Goal: Task Accomplishment & Management: Use online tool/utility

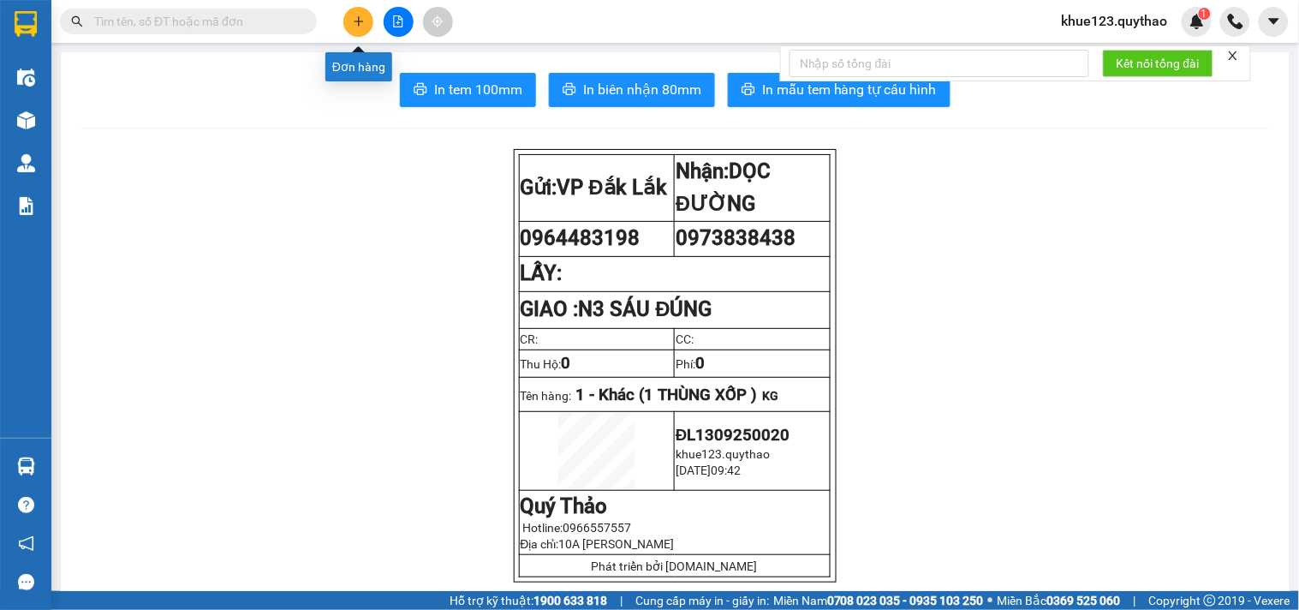
click at [355, 22] on icon "plus" at bounding box center [359, 21] width 12 height 12
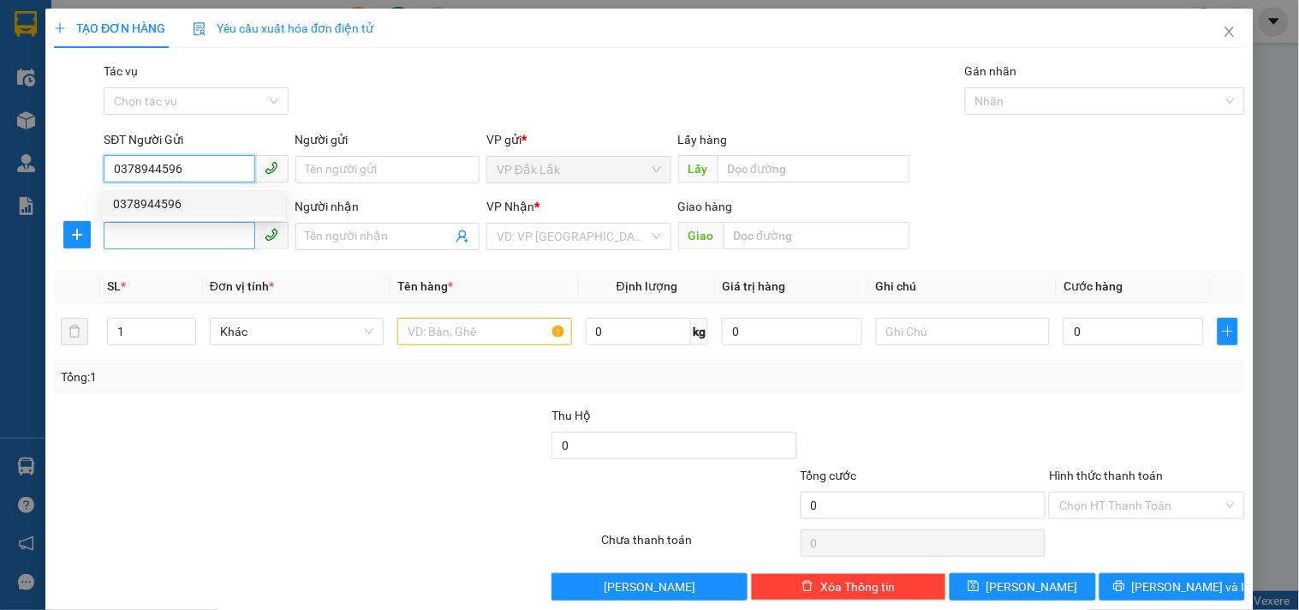
type input "0378944596"
click at [155, 241] on input "SĐT Người Nhận *" at bounding box center [179, 235] width 151 height 27
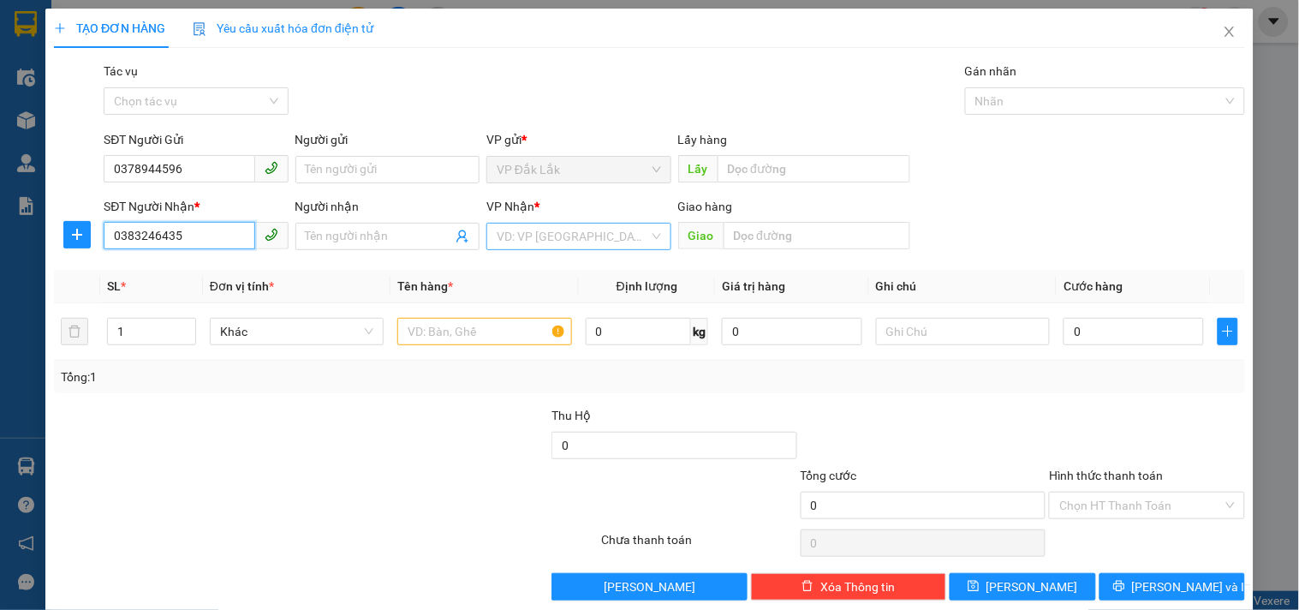
type input "0383246435"
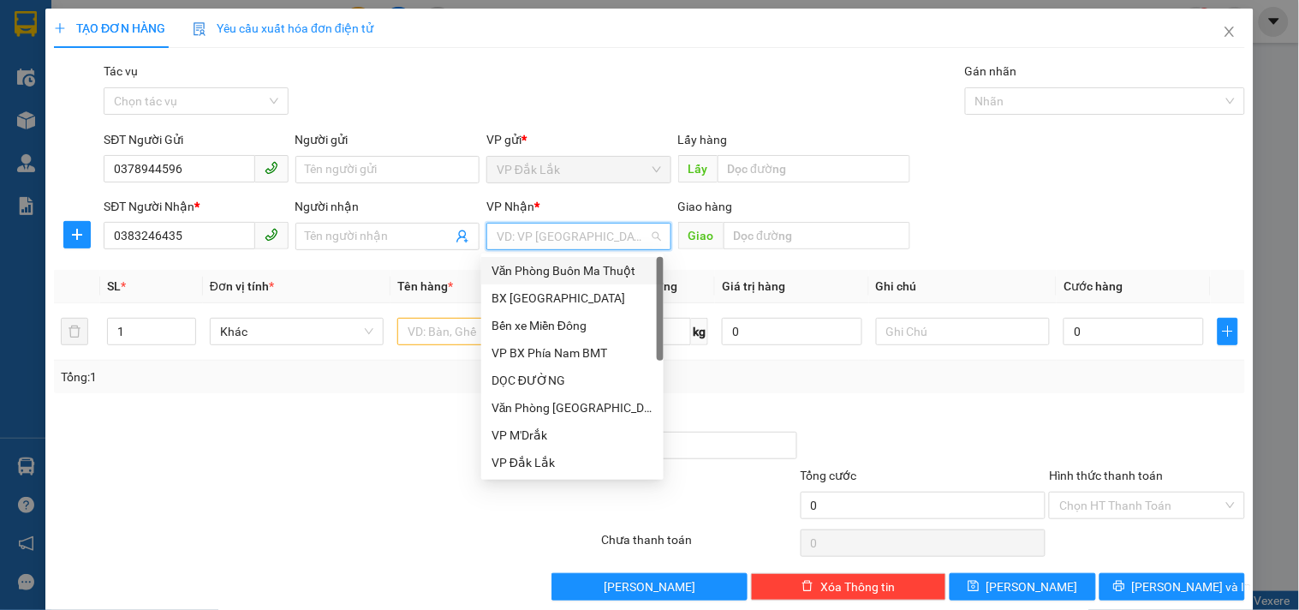
click at [580, 226] on input "search" at bounding box center [573, 236] width 152 height 26
click at [594, 318] on div "Bến xe Miền Đông" at bounding box center [572, 325] width 162 height 19
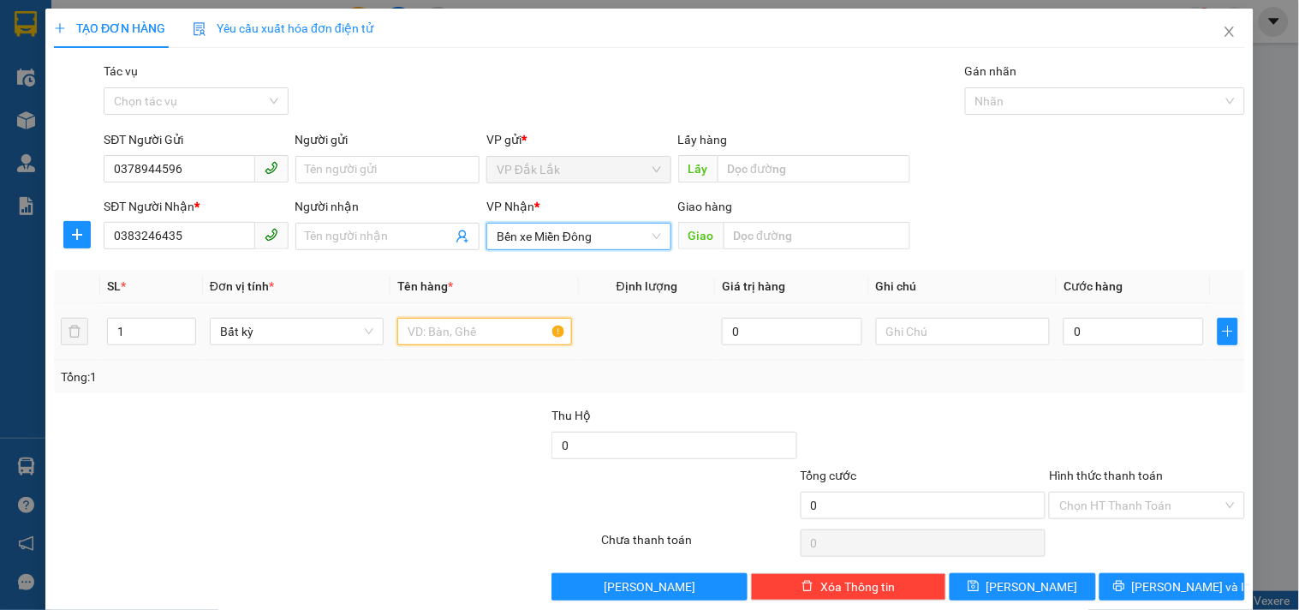
click at [454, 330] on input "text" at bounding box center [484, 331] width 174 height 27
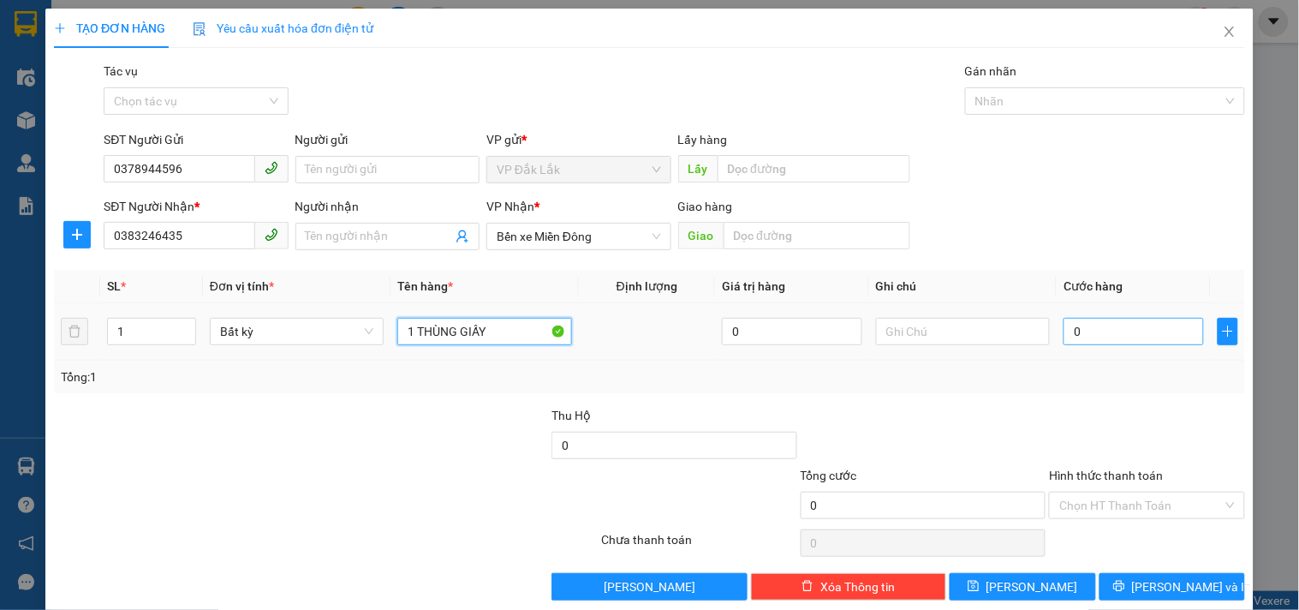
type input "1 THÙNG GIẤY"
click at [1093, 329] on input "0" at bounding box center [1133, 331] width 140 height 27
type input "5"
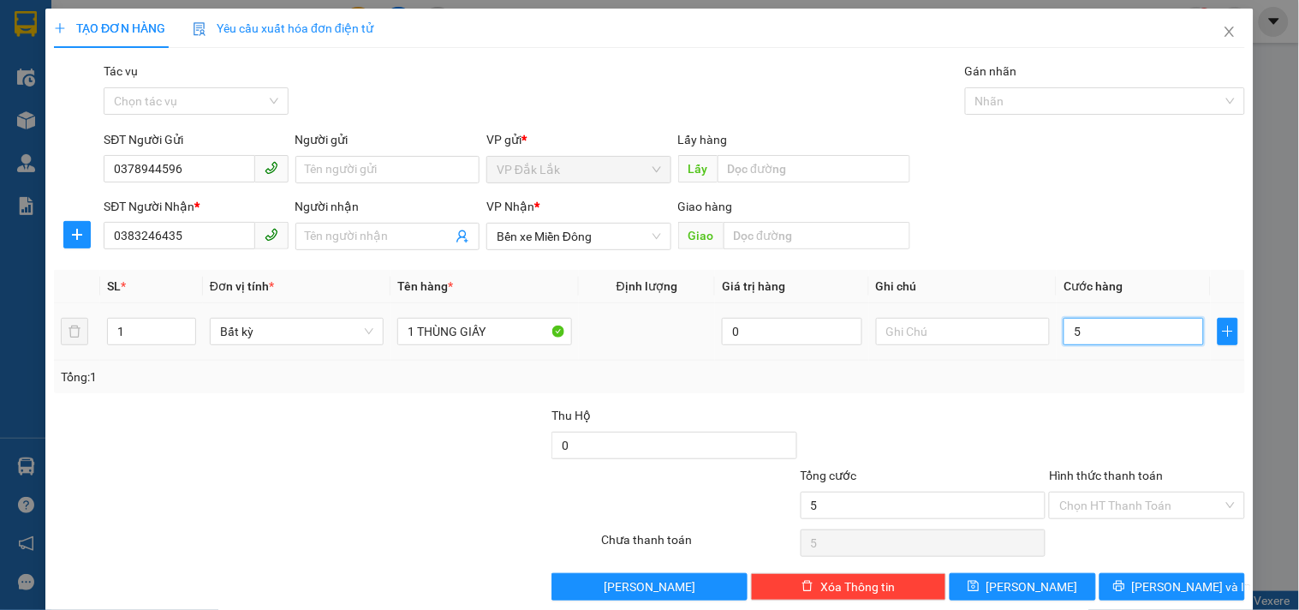
type input "50"
type input "500"
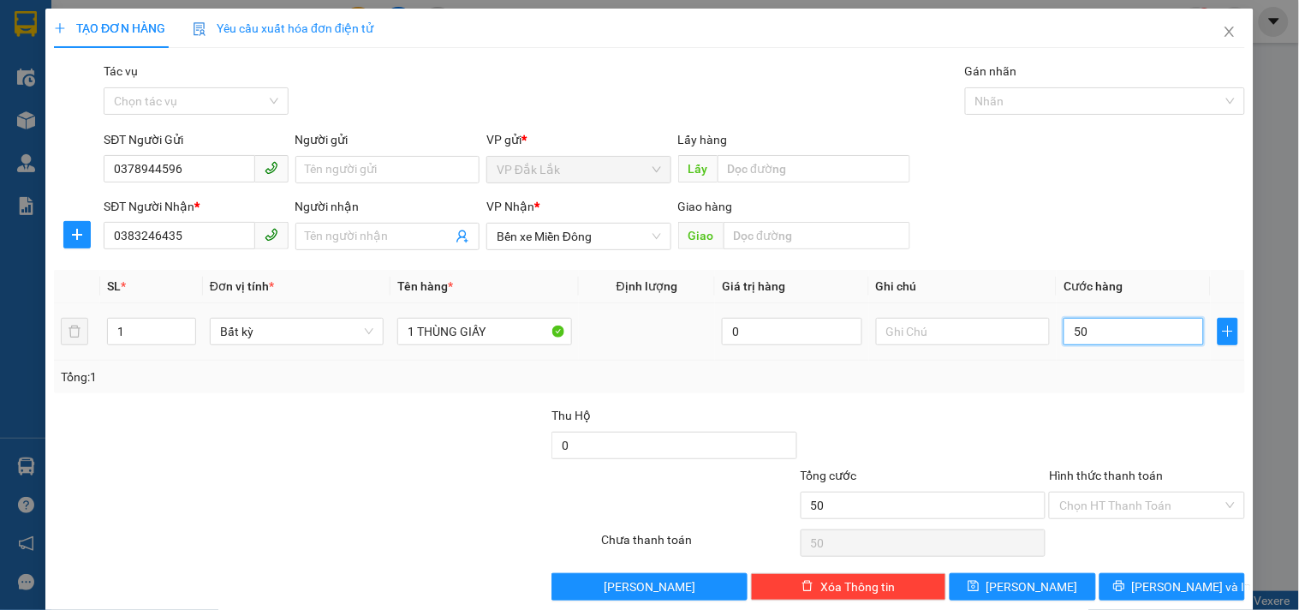
type input "500"
type input "5.000"
type input "50.000"
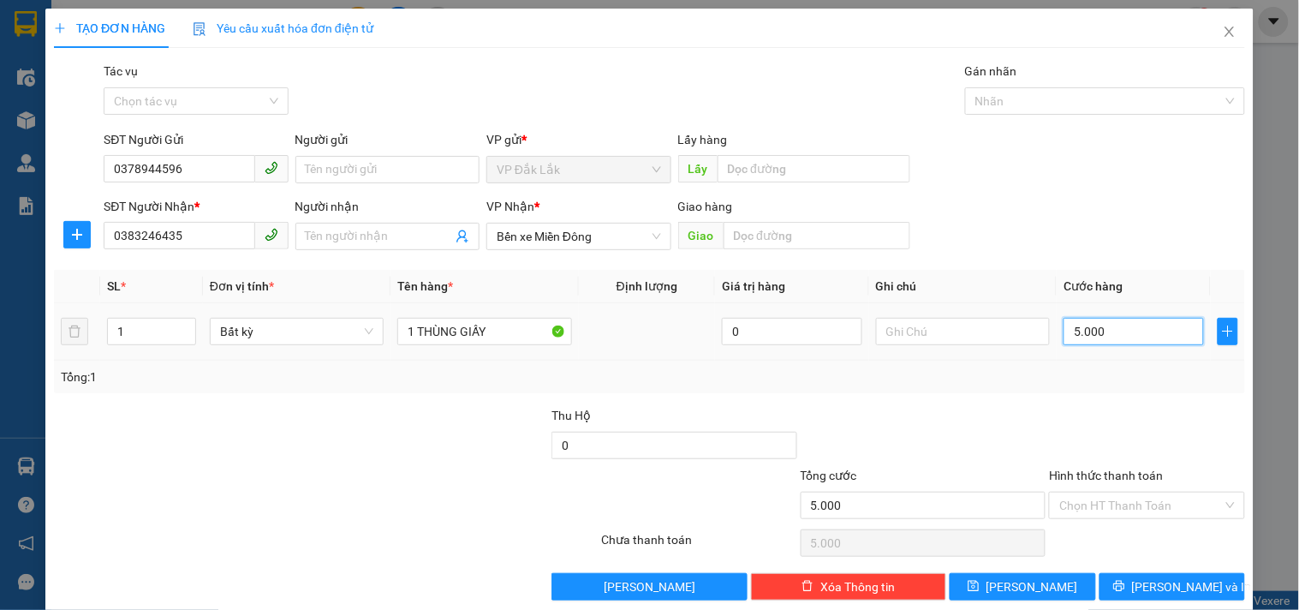
type input "50.000"
click at [1122, 507] on input "Hình thức thanh toán" at bounding box center [1140, 505] width 163 height 26
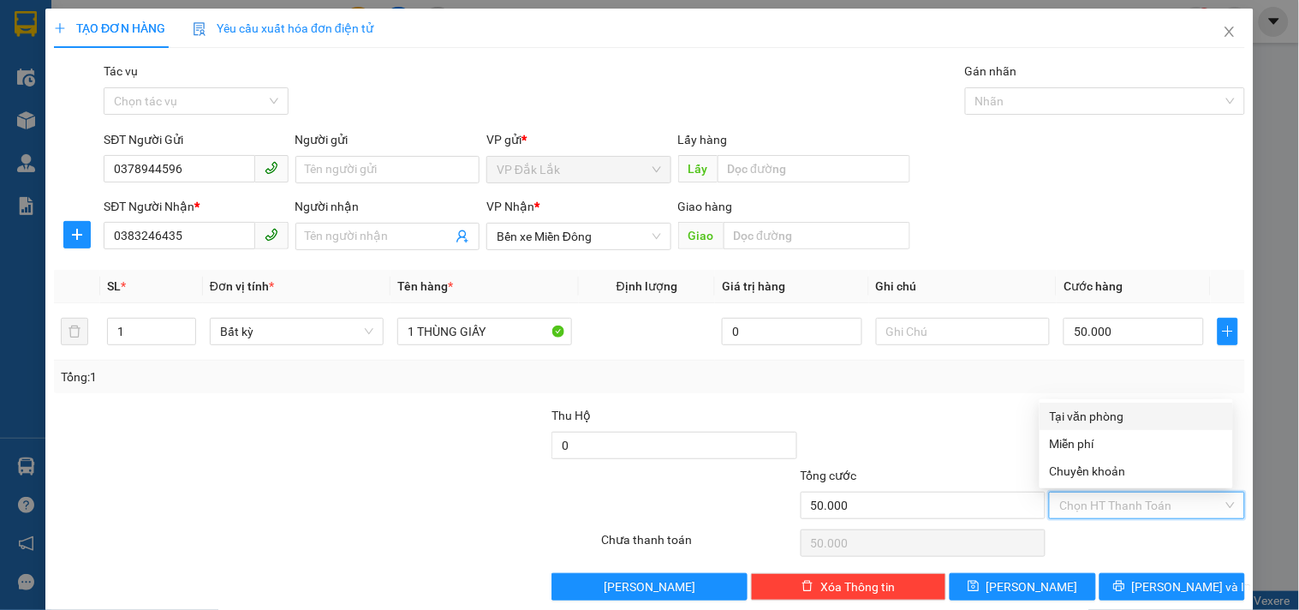
click at [1096, 414] on div "Tại văn phòng" at bounding box center [1136, 416] width 173 height 19
type input "0"
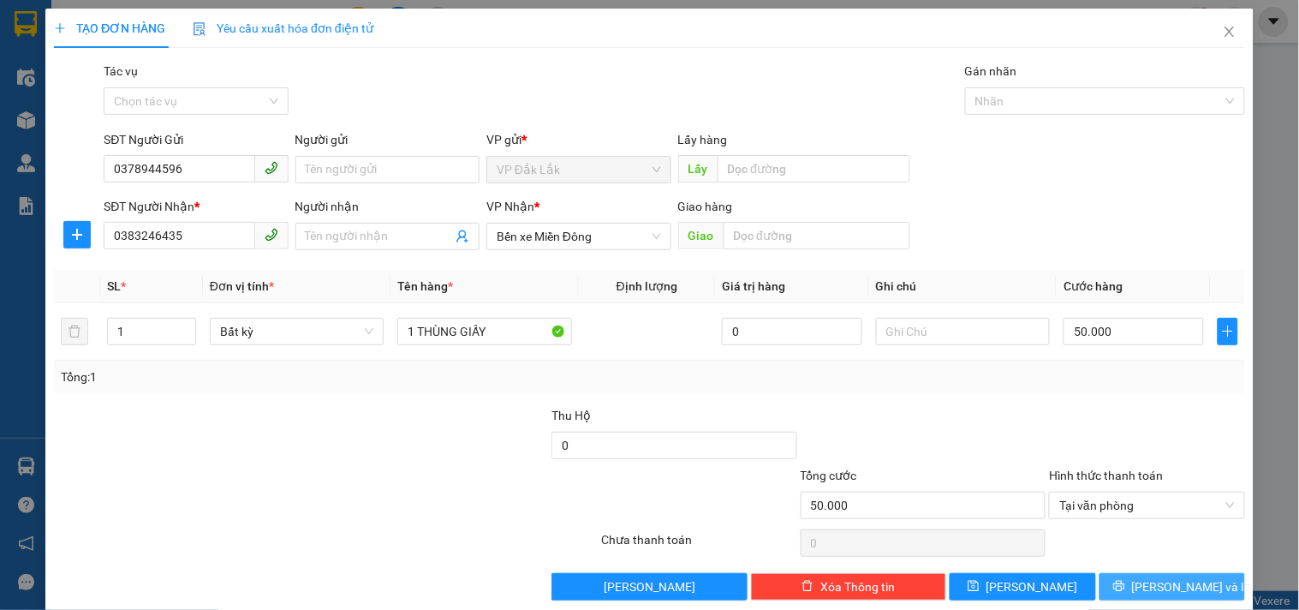
click at [1140, 588] on button "[PERSON_NAME] và In" at bounding box center [1172, 586] width 146 height 27
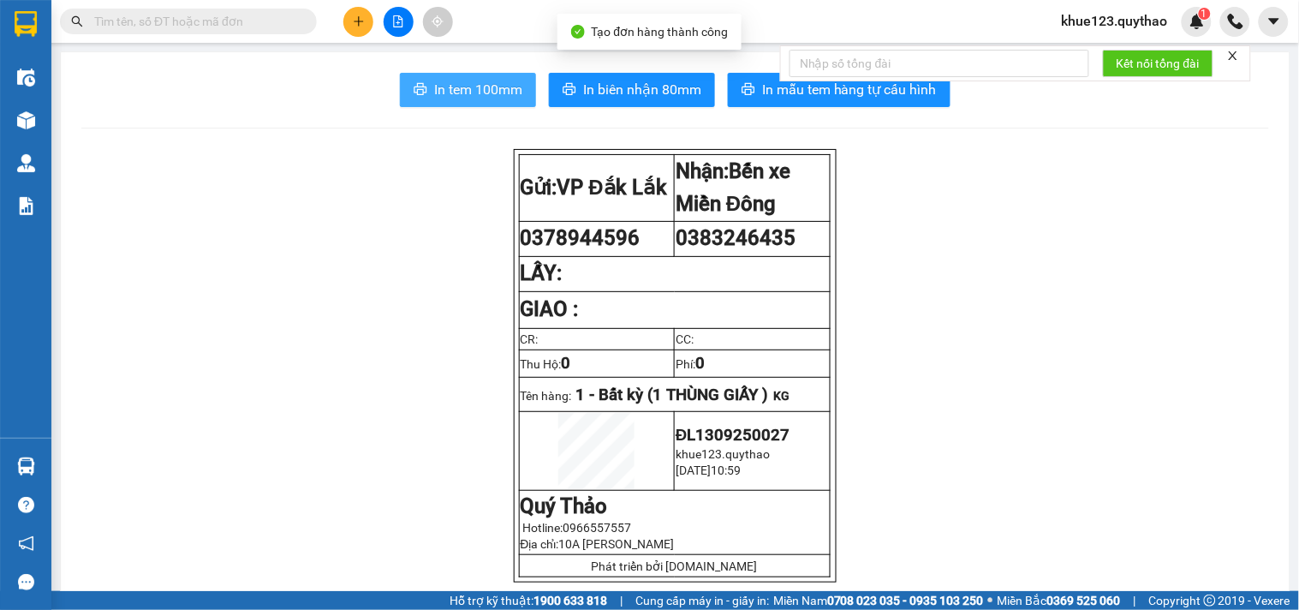
click at [447, 83] on span "In tem 100mm" at bounding box center [478, 89] width 88 height 21
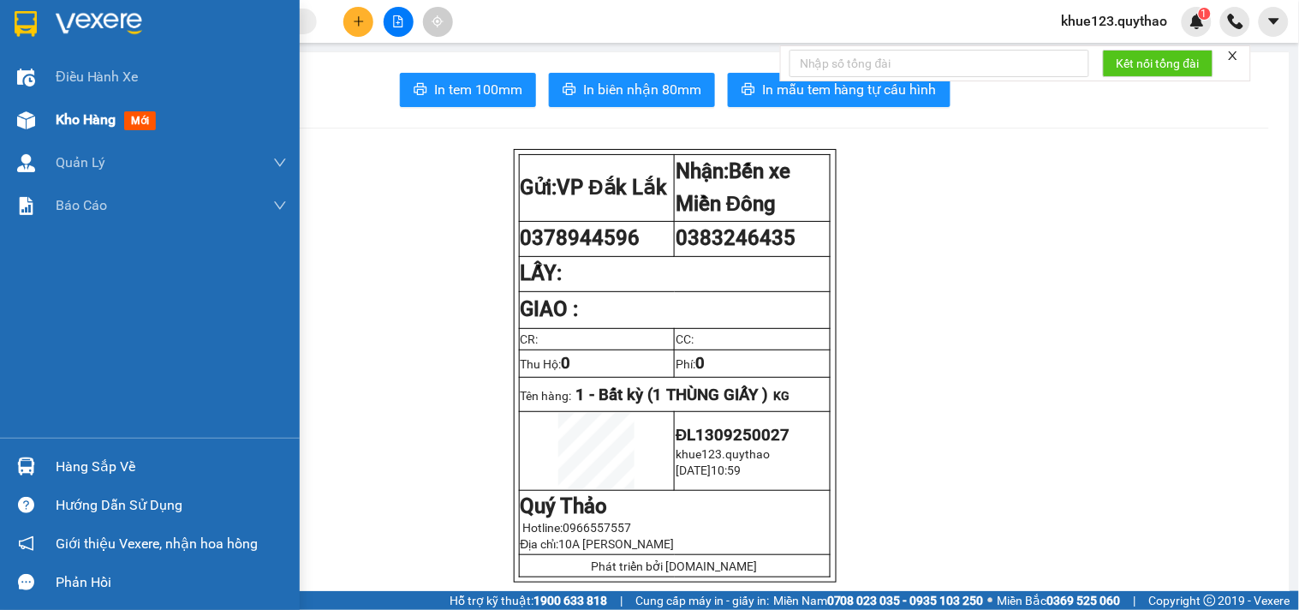
click at [63, 123] on span "Kho hàng" at bounding box center [86, 119] width 60 height 16
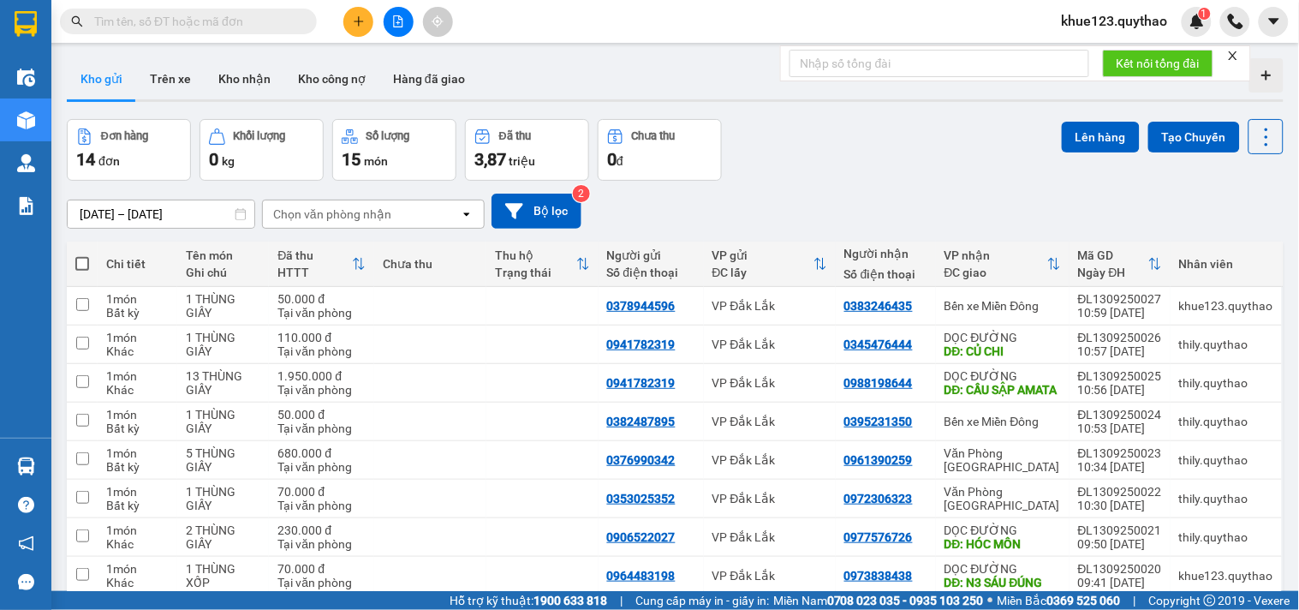
click at [1140, 20] on span "khue123.quythao" at bounding box center [1115, 20] width 134 height 21
click at [1136, 46] on span "Đăng xuất" at bounding box center [1123, 53] width 98 height 19
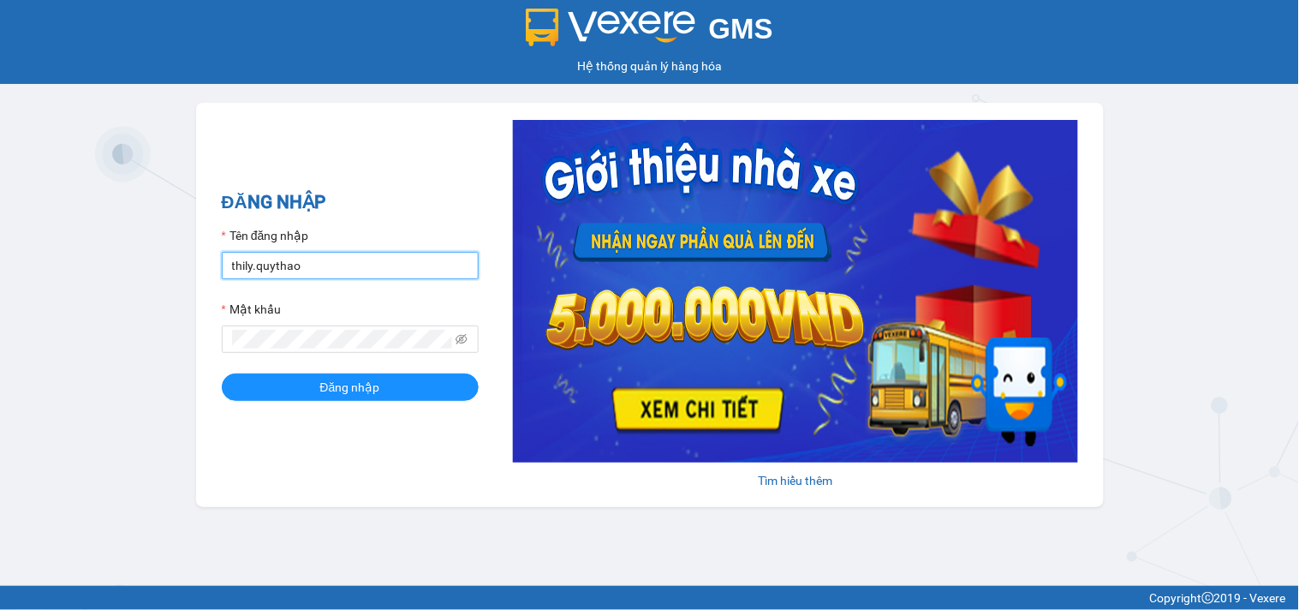
click at [344, 269] on input "thily.quythao" at bounding box center [350, 265] width 257 height 27
type input "meo.quythao"
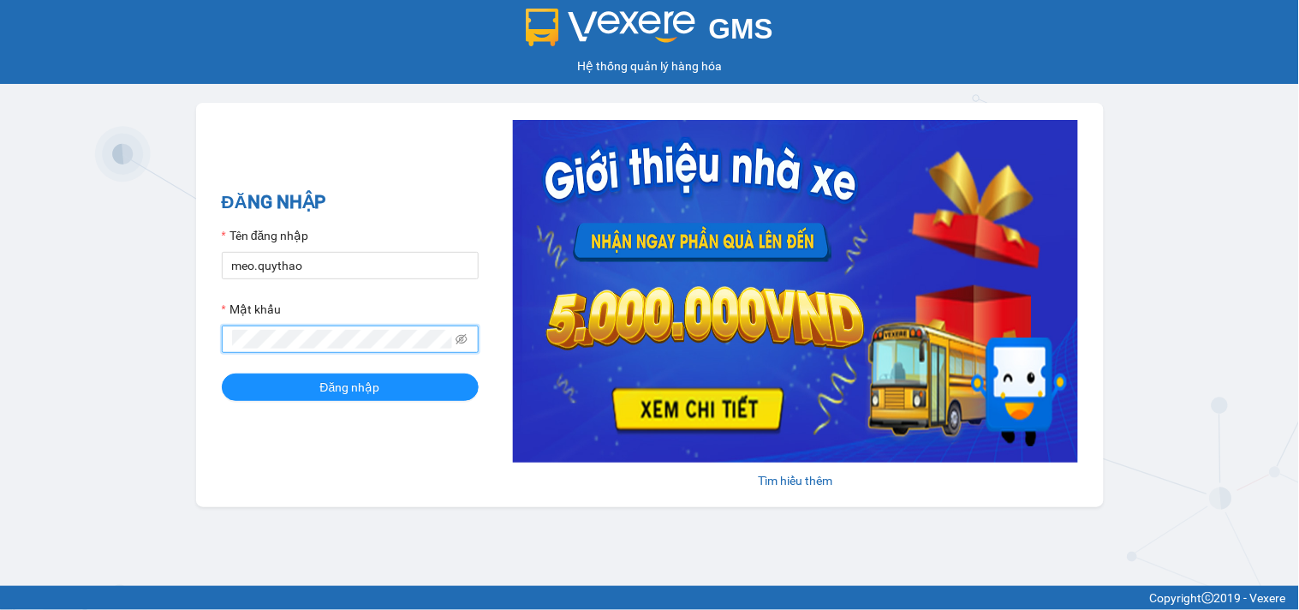
click at [222, 373] on button "Đăng nhập" at bounding box center [350, 386] width 257 height 27
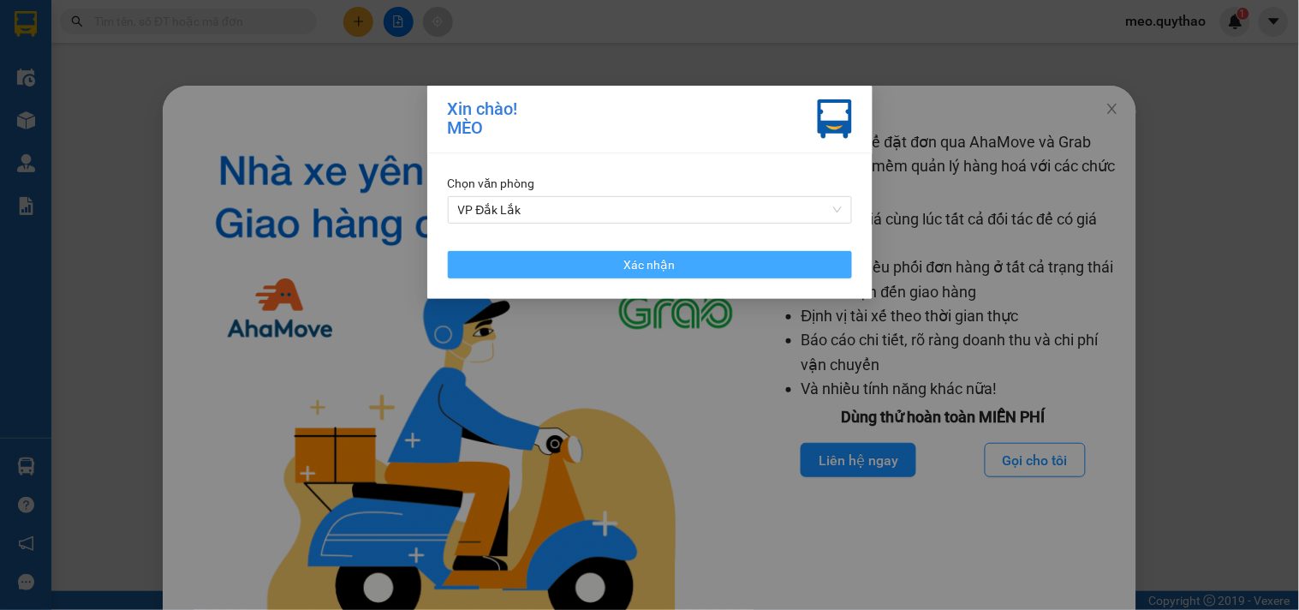
click at [711, 263] on button "Xác nhận" at bounding box center [650, 264] width 404 height 27
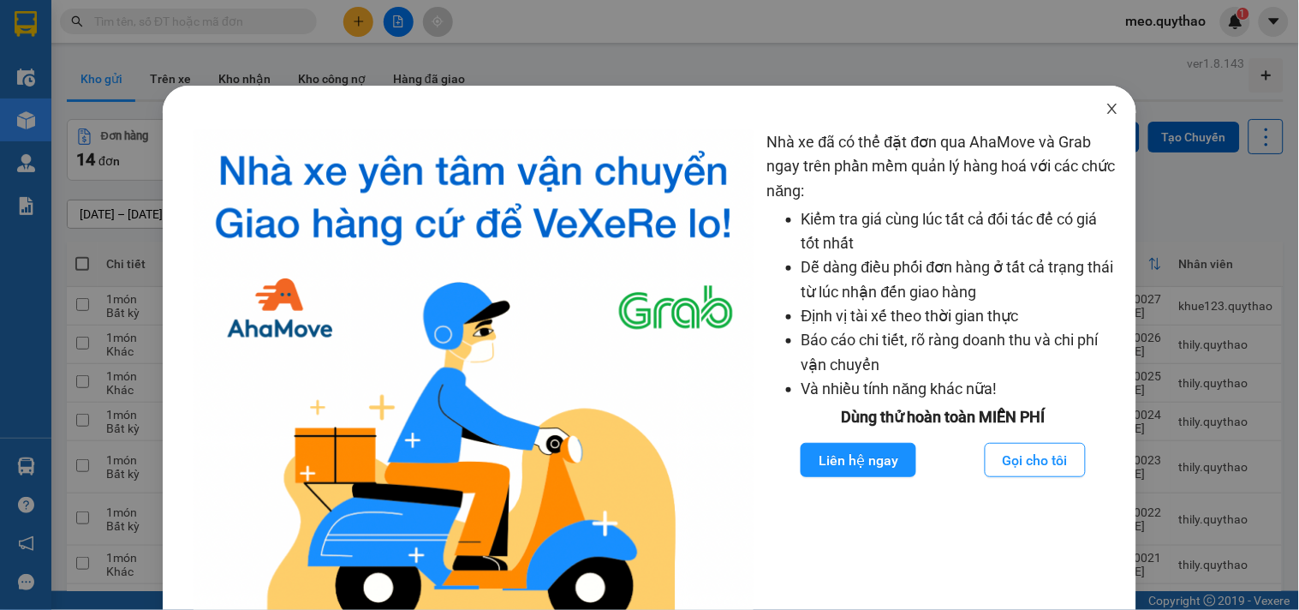
click at [1098, 116] on span "Close" at bounding box center [1112, 110] width 48 height 48
